Goal: Task Accomplishment & Management: Manage account settings

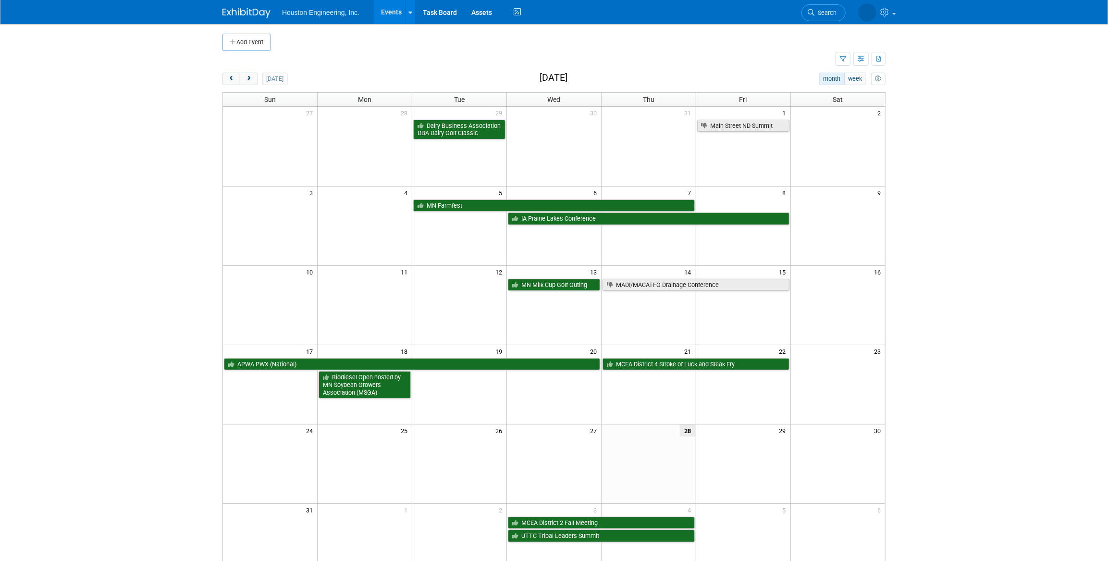
click at [830, 21] on li "Search" at bounding box center [823, 12] width 44 height 24
click at [830, 17] on link "Search" at bounding box center [823, 12] width 44 height 17
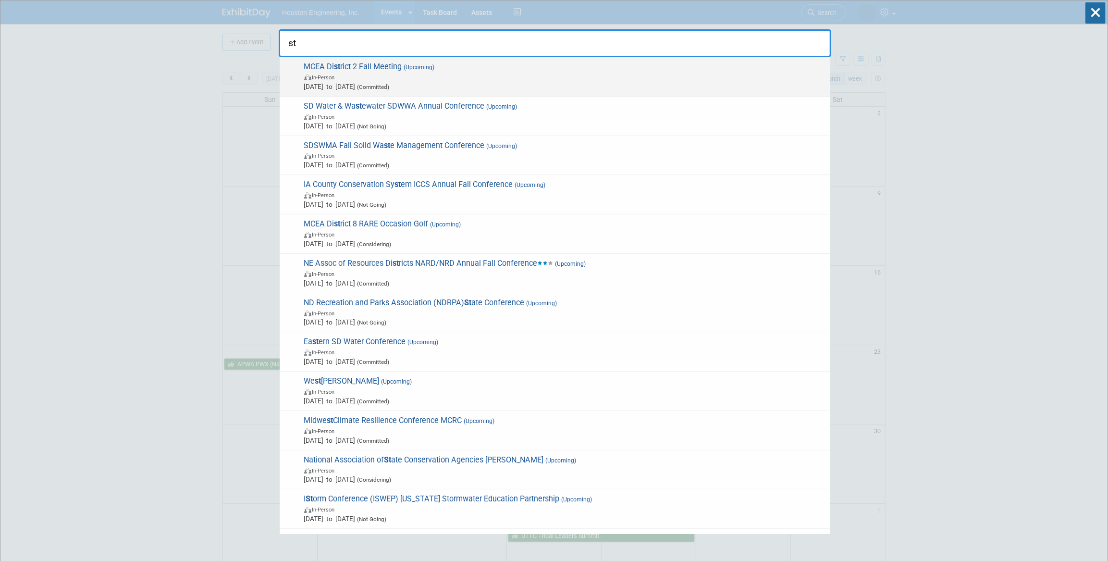
type input "s"
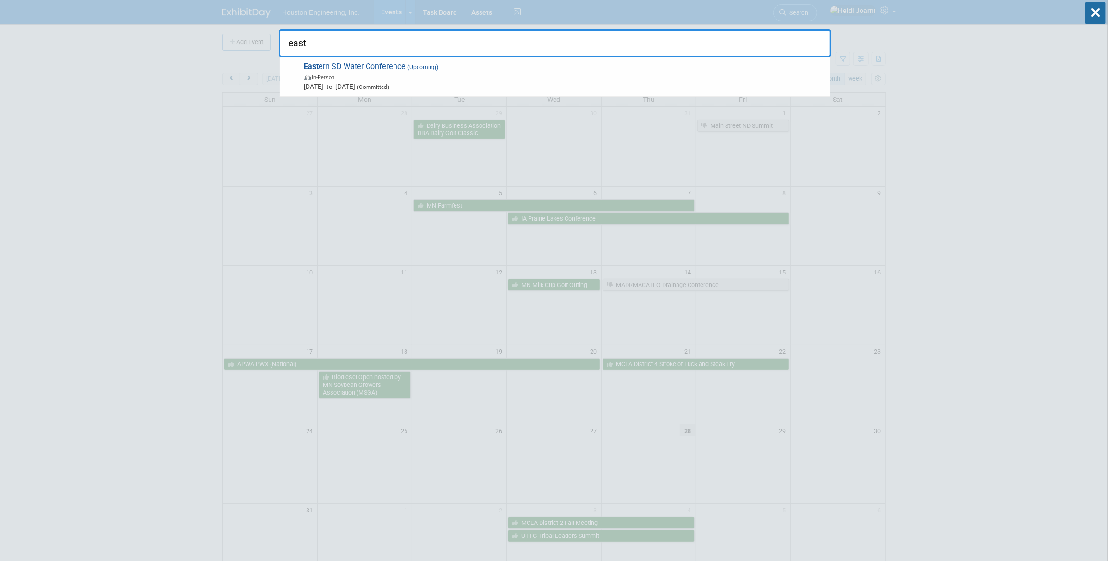
type input "east"
click at [485, 68] on span "East ern SD Water Conference (Upcoming) In-Person Oct 15, 2025 to Oct 15, 2025 …" at bounding box center [563, 76] width 524 height 29
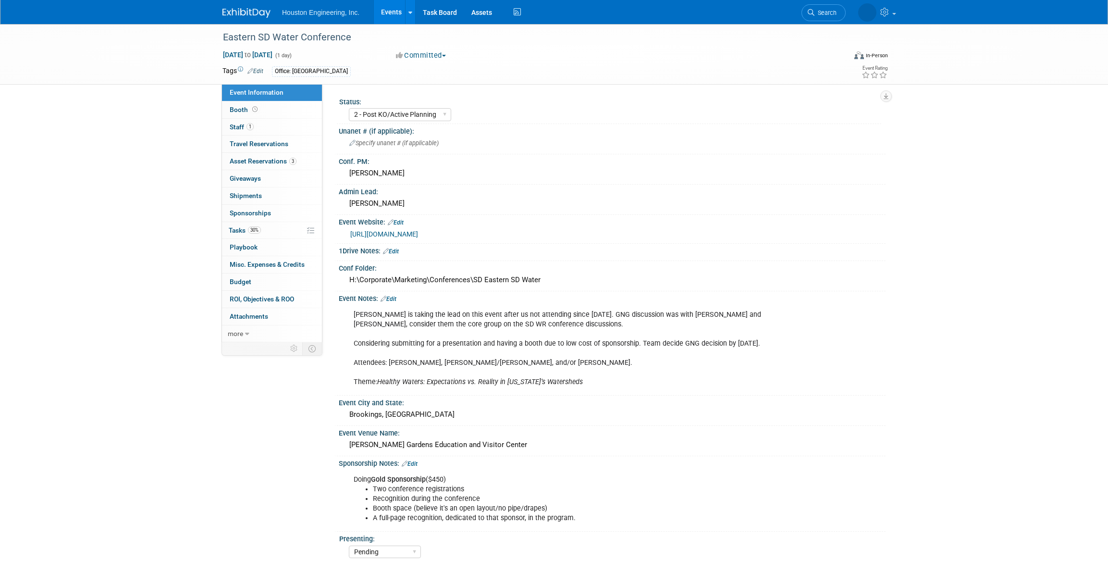
select select "2 - Post KO/Active Planning"
select select "Pending"
select select "Water Resources"
click at [258, 231] on span "30%" at bounding box center [254, 229] width 13 height 7
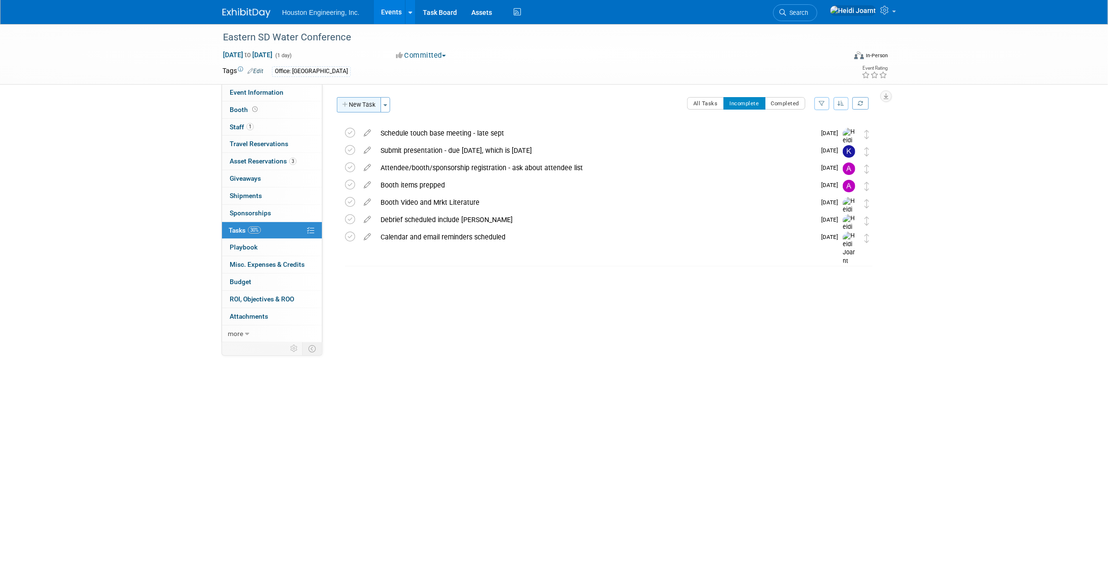
click at [365, 105] on button "New Task" at bounding box center [359, 104] width 44 height 15
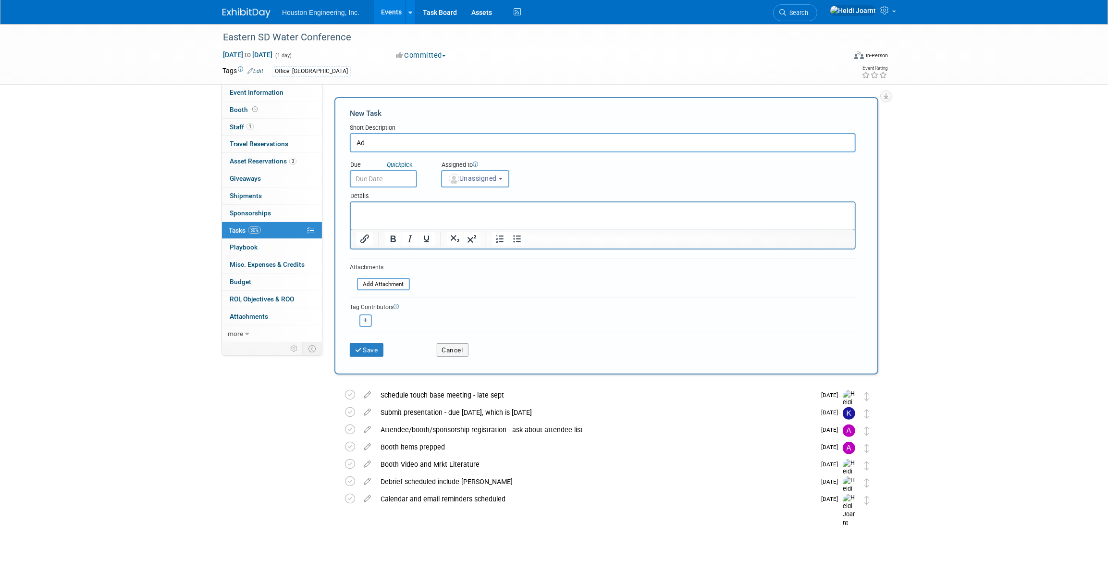
type input "A"
type input "Submit ad and high res logo for conf program"
click at [378, 209] on p "Rich Text Area. Press ALT-0 for help." at bounding box center [602, 211] width 493 height 10
click at [478, 178] on span "Unassigned" at bounding box center [472, 178] width 49 height 8
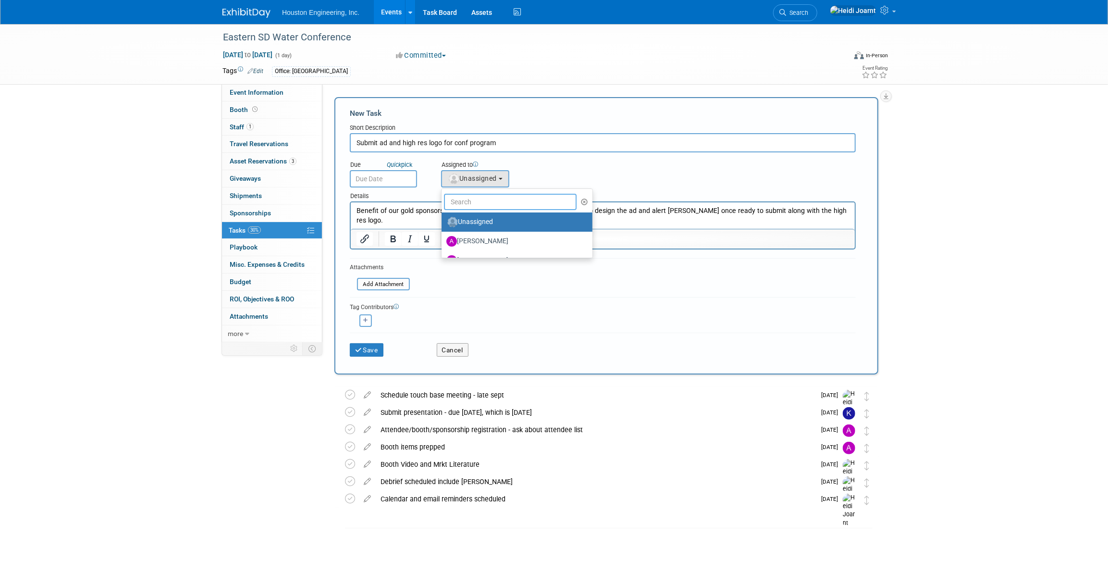
click at [487, 201] on input "text" at bounding box center [510, 202] width 133 height 16
type input "ali"
click at [483, 219] on label "[PERSON_NAME]" at bounding box center [496, 221] width 100 height 15
click at [443, 219] on input "[PERSON_NAME]" at bounding box center [440, 221] width 6 height 6
select select "1df7f9b6-a373-4f1f-b069-61f5b7051df1"
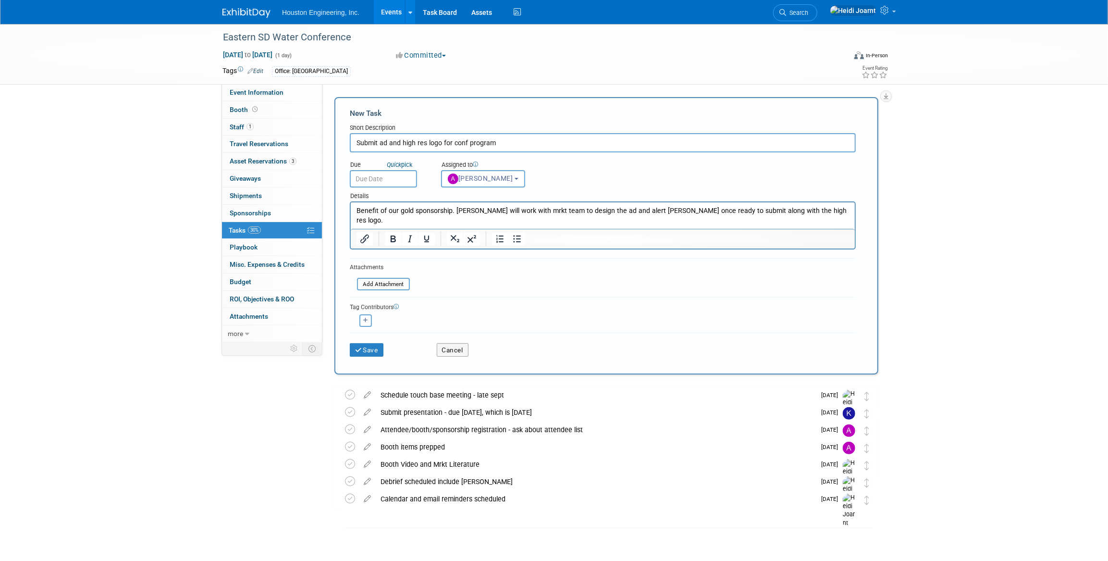
click at [403, 177] on input "text" at bounding box center [383, 178] width 67 height 17
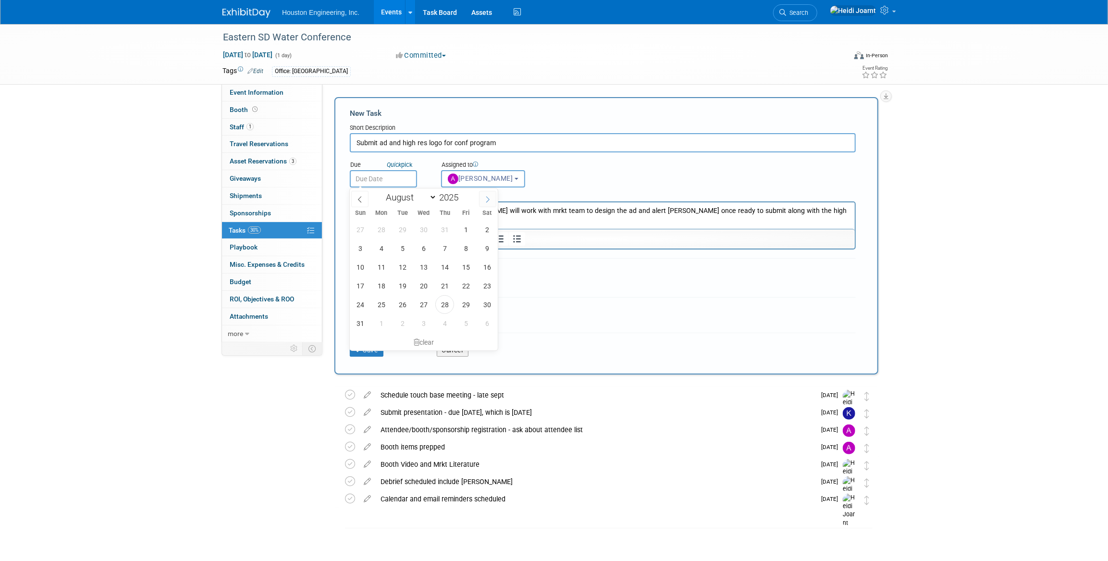
click at [491, 204] on span at bounding box center [487, 199] width 17 height 16
select select "8"
click at [464, 268] on span "19" at bounding box center [465, 266] width 19 height 19
type input "[DATE]"
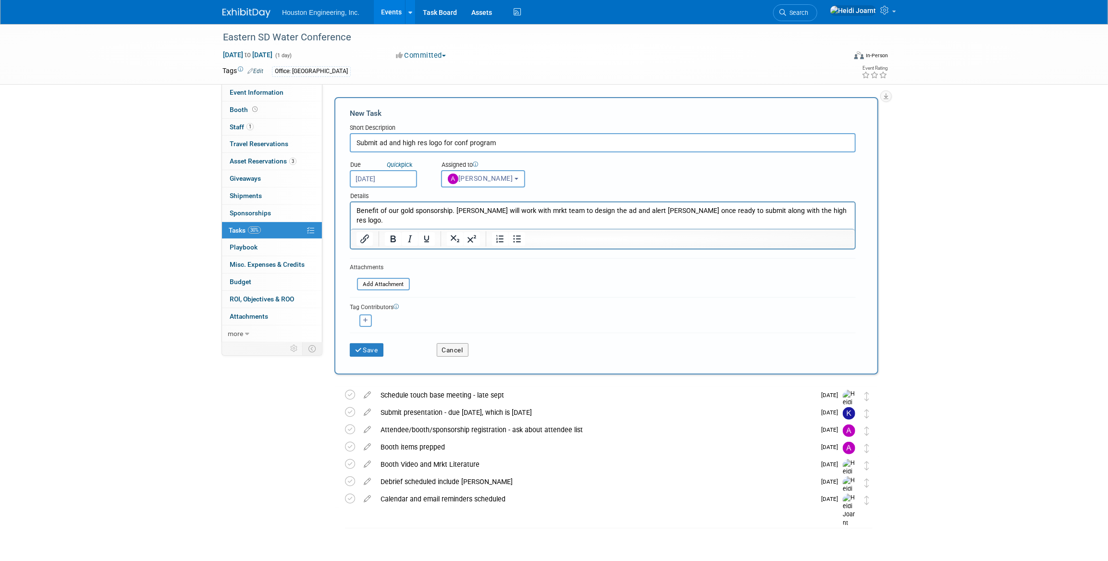
click at [818, 210] on p "Benefit of our gold sponsorship. [PERSON_NAME] will work with mrkt team to desi…" at bounding box center [602, 215] width 493 height 19
drag, startPoint x: 374, startPoint y: 322, endPoint x: 366, endPoint y: 321, distance: 7.7
click at [368, 322] on div "<img src="[URL][DOMAIN_NAME]" style="width: 22px; height: 22px; border-radius: …" at bounding box center [365, 320] width 31 height 12
click at [365, 321] on icon "button" at bounding box center [365, 319] width 5 height 5
select select
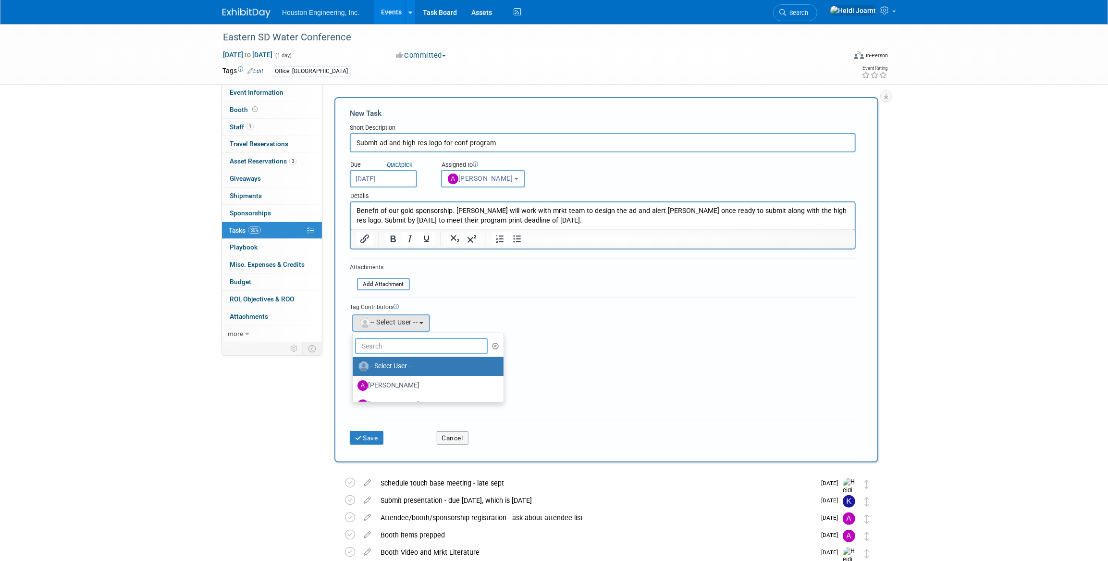
click at [394, 342] on input "text" at bounding box center [421, 346] width 133 height 16
type input "[PERSON_NAME]"
click at [411, 369] on label "[PERSON_NAME] (me)" at bounding box center [407, 365] width 100 height 15
click at [354, 368] on input "[PERSON_NAME] (me)" at bounding box center [351, 365] width 6 height 6
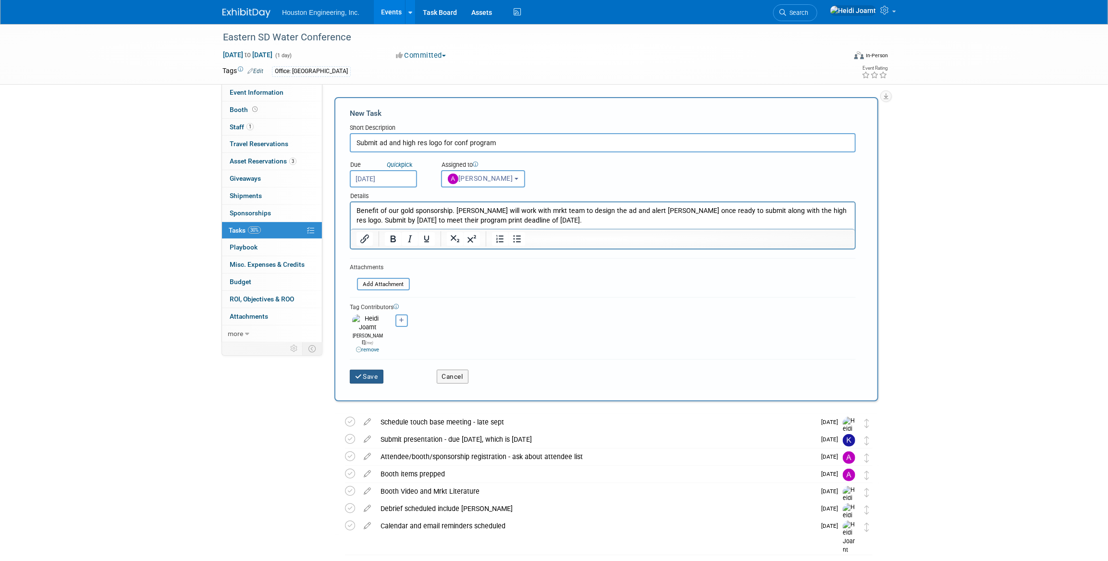
click at [374, 370] on button "Save" at bounding box center [367, 375] width 34 height 13
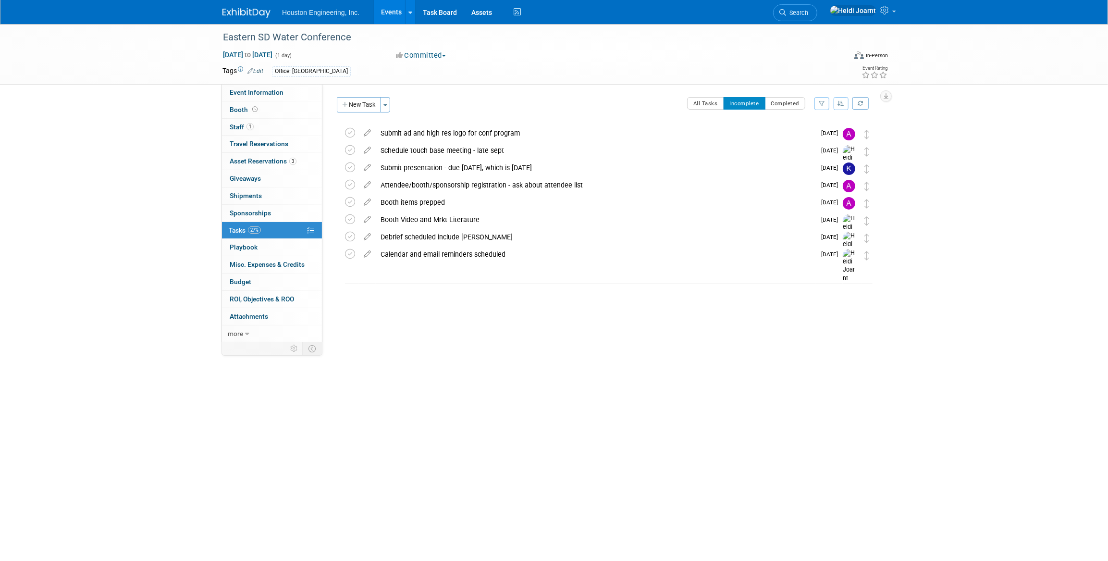
click at [468, 130] on div "Submit ad and high res logo for conf program" at bounding box center [595, 133] width 439 height 16
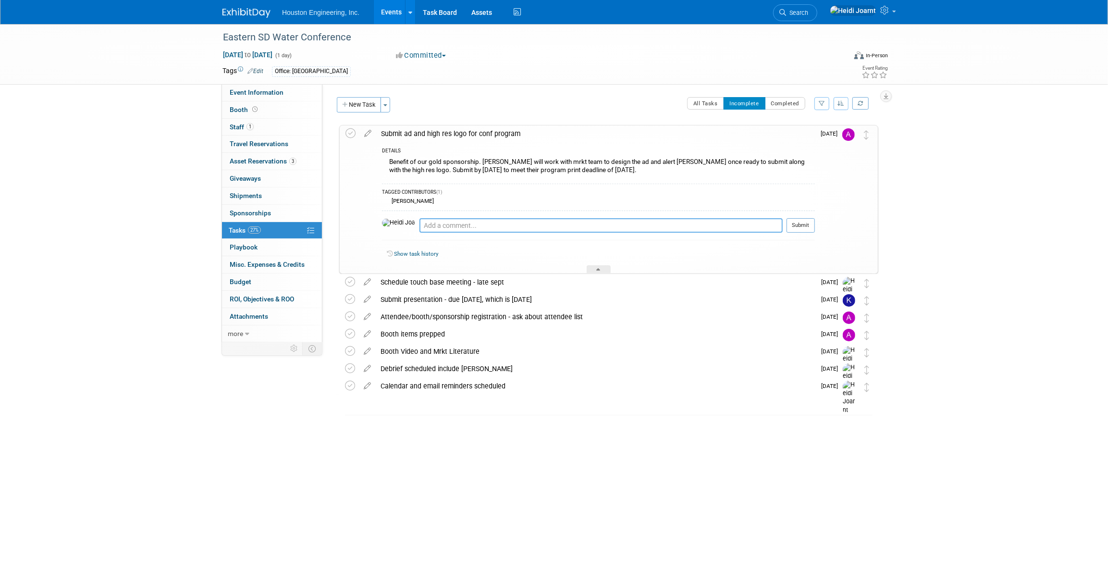
click at [458, 228] on textarea at bounding box center [600, 225] width 363 height 14
type textarea "O"
paste textarea "H:\Corporate\Marketing\Conferences\SD Eastern SD Water\2025\Ad"
type textarea "The ad will be in this folder once finalized. H:\Corporate\Marketing\Conference…"
click at [806, 230] on button "Submit" at bounding box center [800, 225] width 28 height 14
